Goal: Information Seeking & Learning: Understand process/instructions

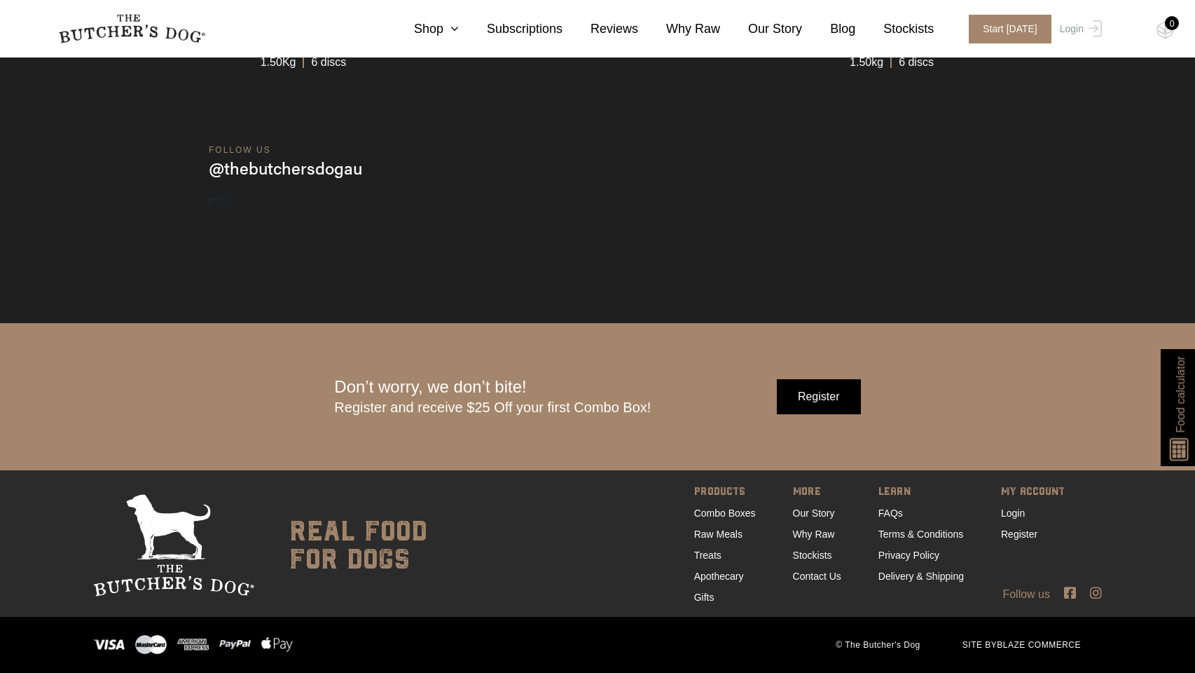
scroll to position [4565, 0]
click at [399, 395] on div "Don’t worry, we don’t bite! Register and receive $25 Off your first Combo Box!" at bounding box center [492, 396] width 317 height 39
click at [409, 395] on div "Don’t worry, we don’t bite! Register and receive $25 Off your first Combo Box!" at bounding box center [492, 396] width 317 height 39
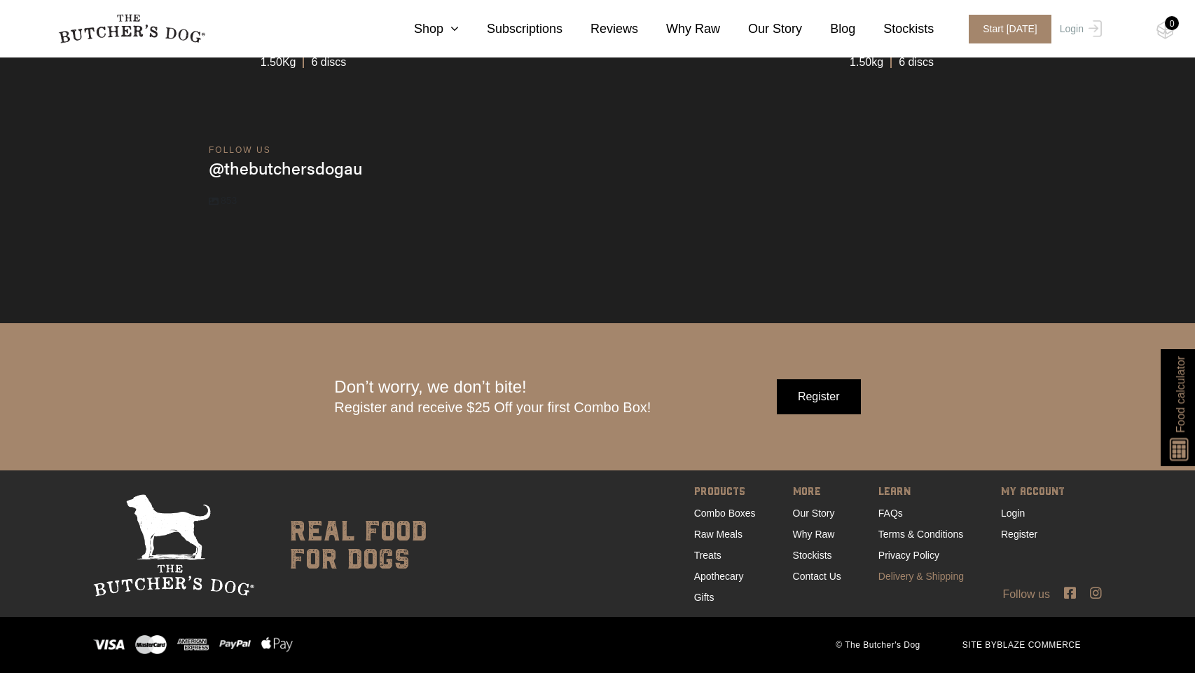
drag, startPoint x: 927, startPoint y: 582, endPoint x: 935, endPoint y: 575, distance: 10.0
click at [927, 582] on link "Delivery & Shipping" at bounding box center [921, 575] width 85 height 11
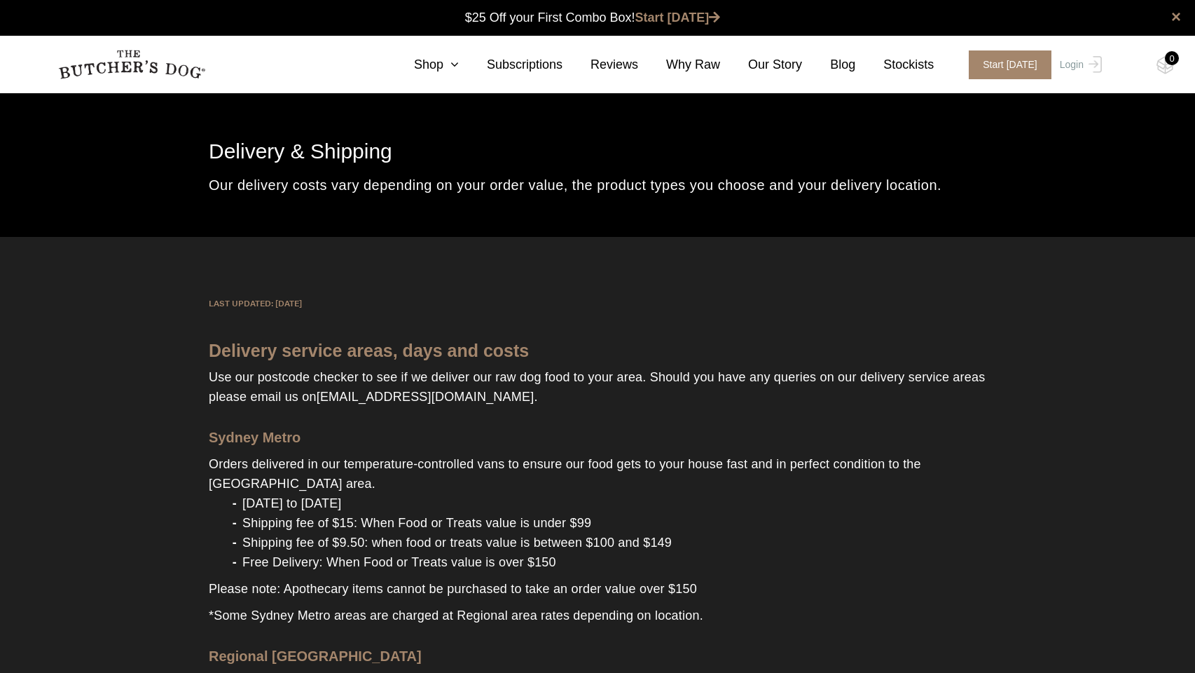
click at [242, 149] on h1 "Delivery & Shipping" at bounding box center [598, 152] width 778 height 34
click at [226, 149] on h1 "Delivery & Shipping" at bounding box center [598, 152] width 778 height 34
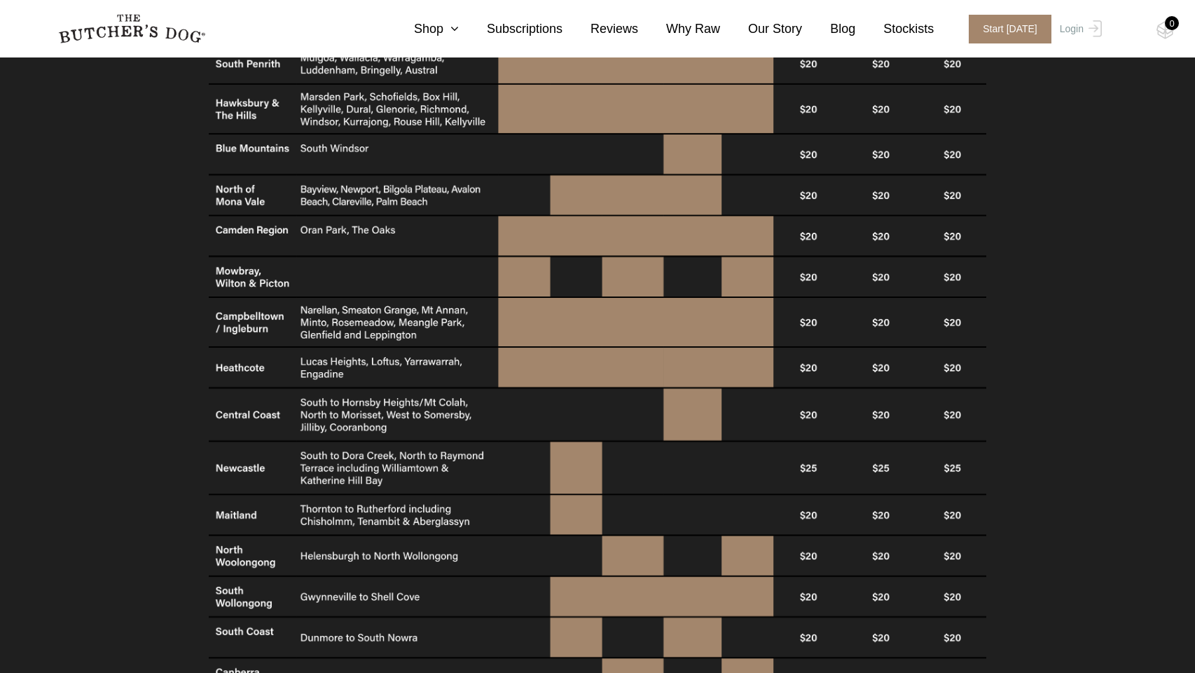
scroll to position [934, 0]
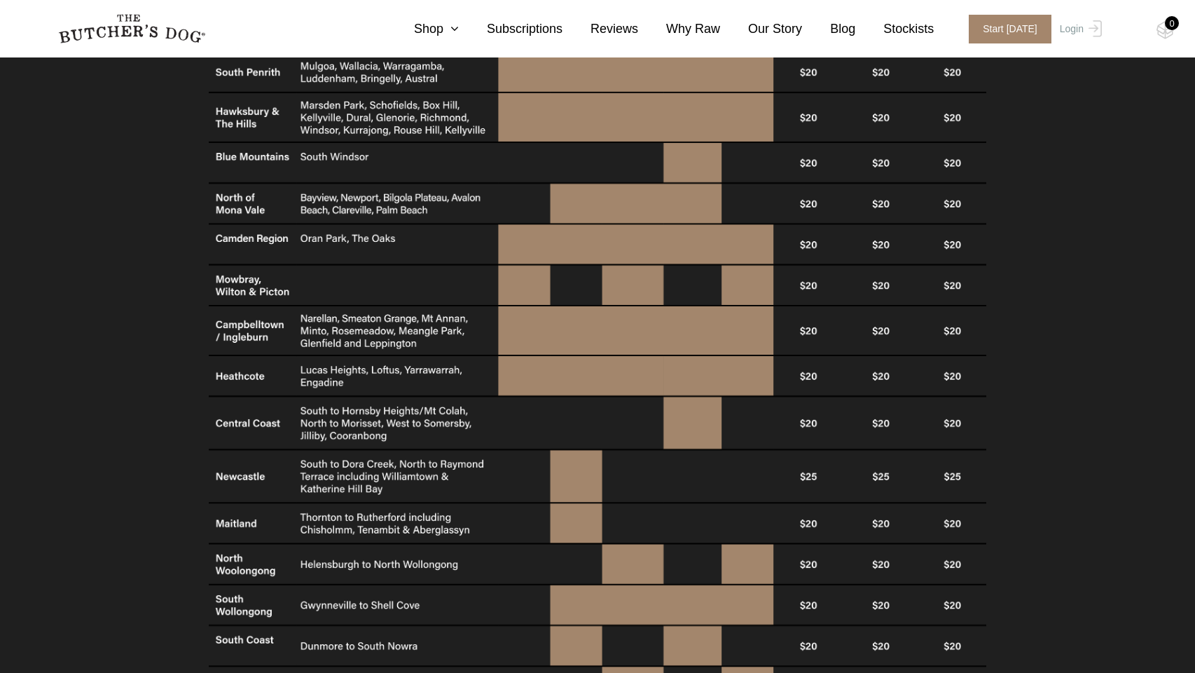
click at [654, 224] on img at bounding box center [598, 300] width 778 height 913
click at [170, 273] on div "LAST UPDATED: [DATE] Delivery service areas, days and costs Use our postcode ch…" at bounding box center [597, 193] width 1195 height 1780
